Goal: Transaction & Acquisition: Purchase product/service

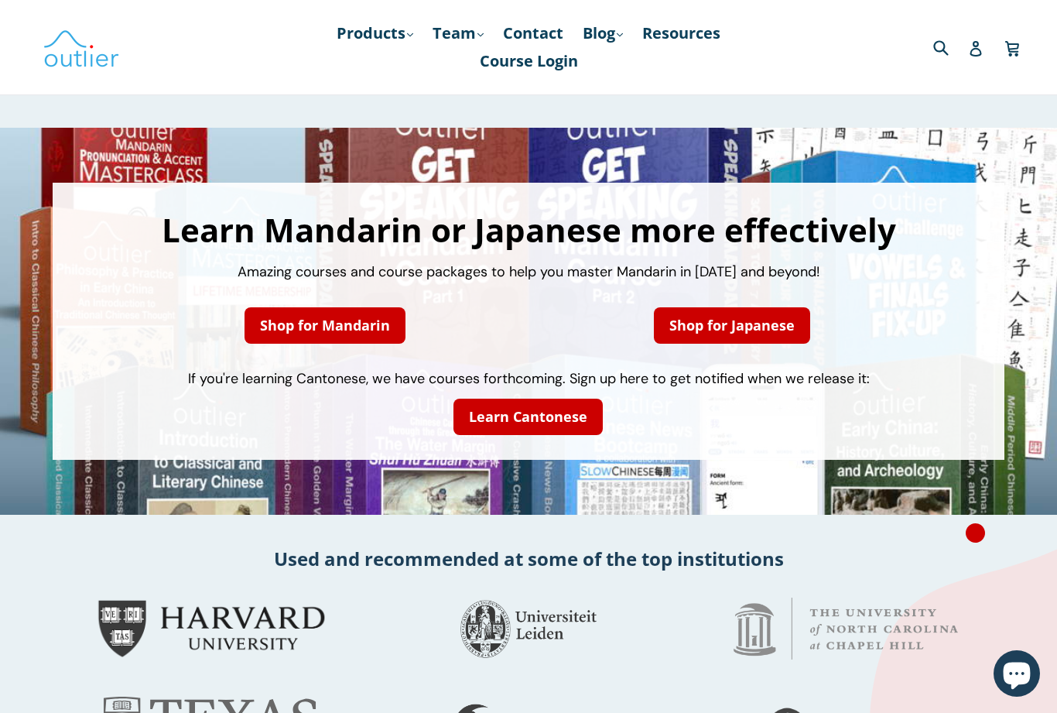
click at [292, 323] on link "Shop for Mandarin" at bounding box center [325, 325] width 161 height 36
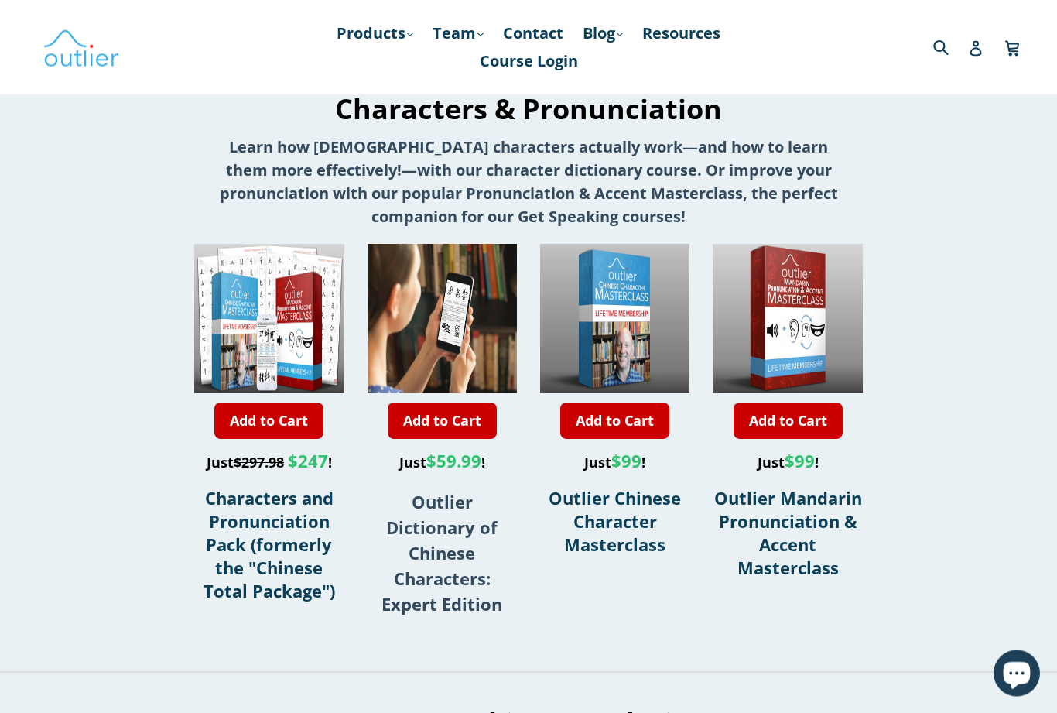
scroll to position [451, 0]
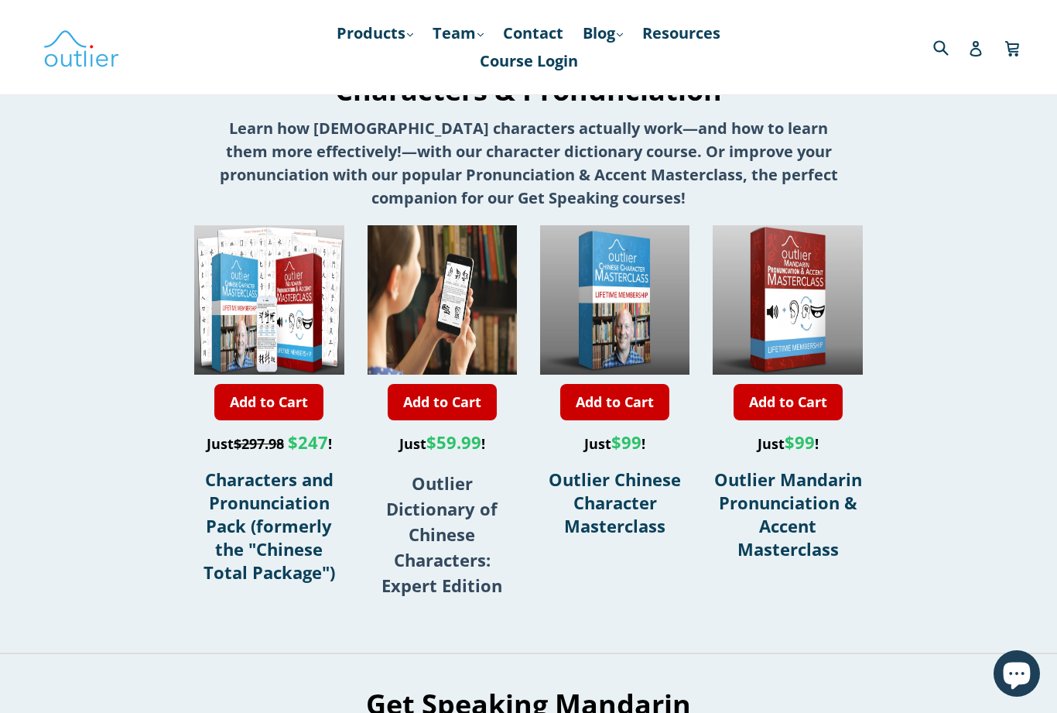
click at [267, 406] on link "Add to Cart" at bounding box center [268, 402] width 109 height 36
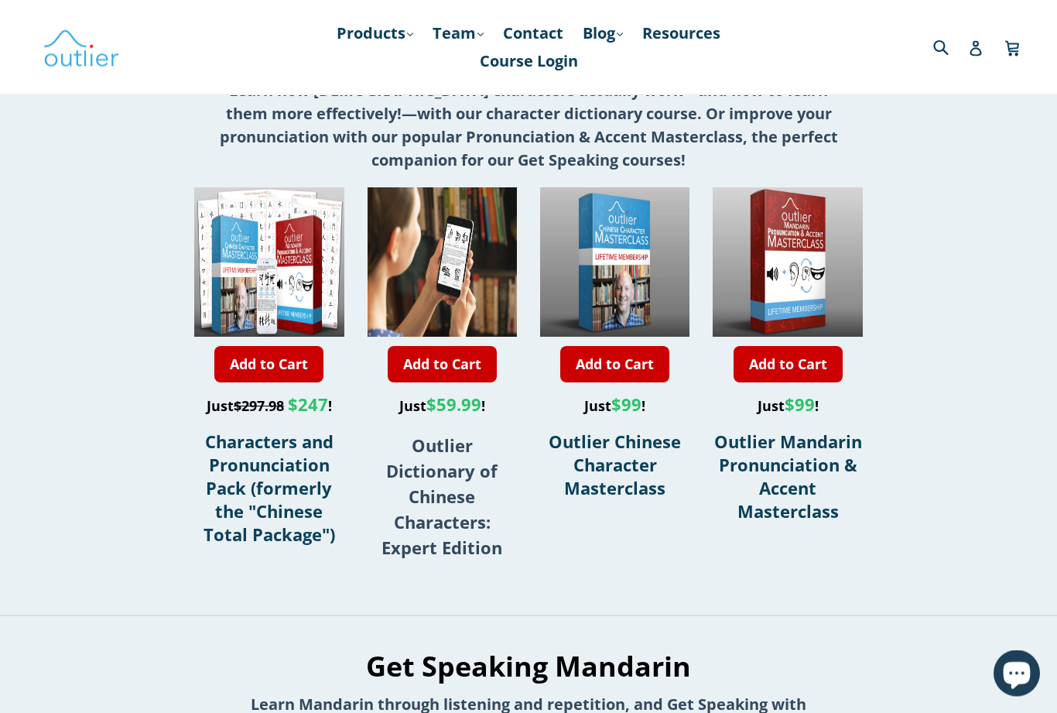
scroll to position [489, 0]
click at [426, 531] on strong "Outlier Dictionary of Chinese Characters: Expert Edition" at bounding box center [441, 495] width 121 height 125
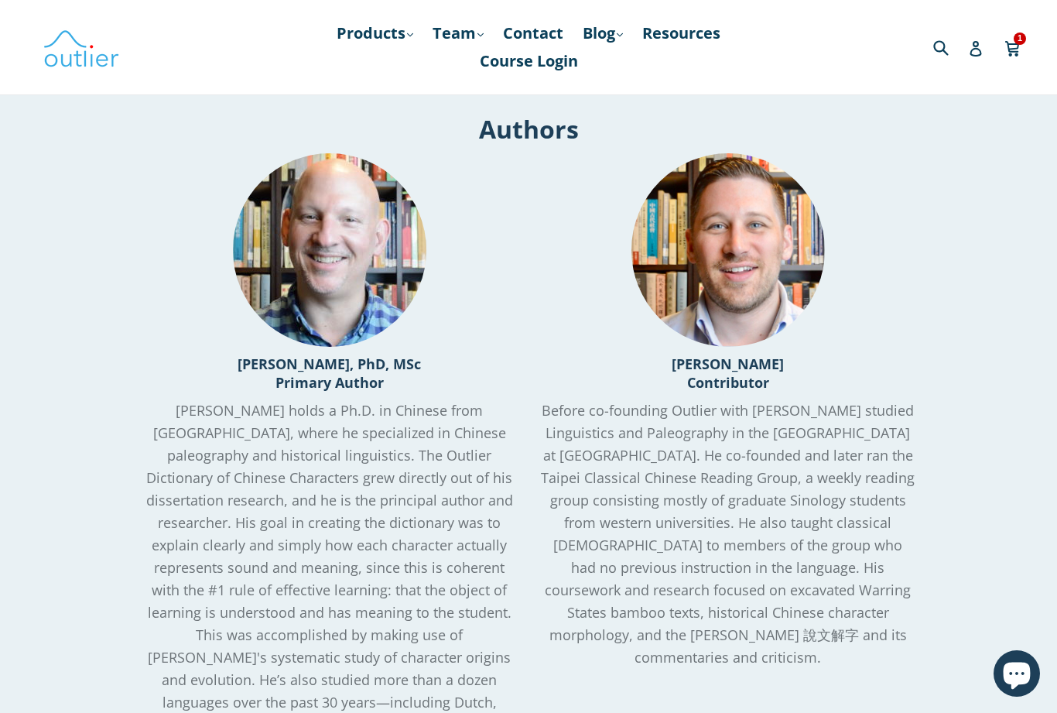
scroll to position [1292, 0]
